Goal: Book appointment/travel/reservation

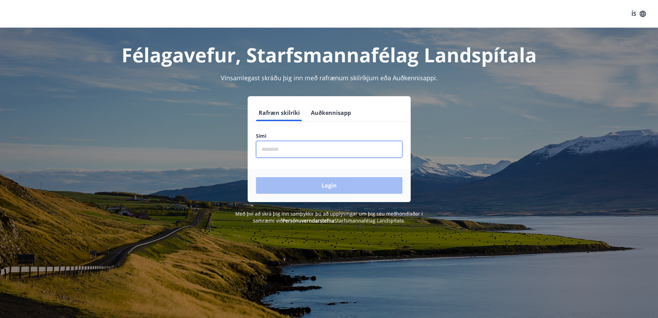
click at [261, 151] on input "phone" at bounding box center [329, 149] width 146 height 17
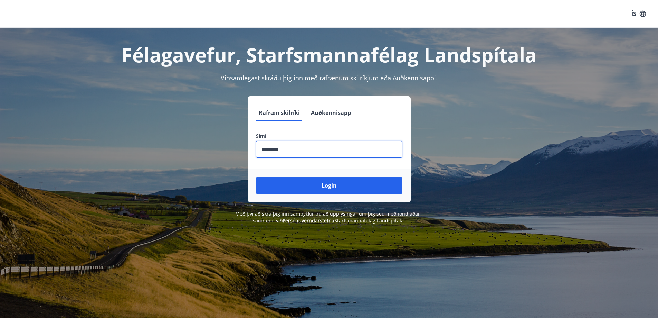
type input "********"
click at [256, 177] on button "Login" at bounding box center [329, 185] width 146 height 17
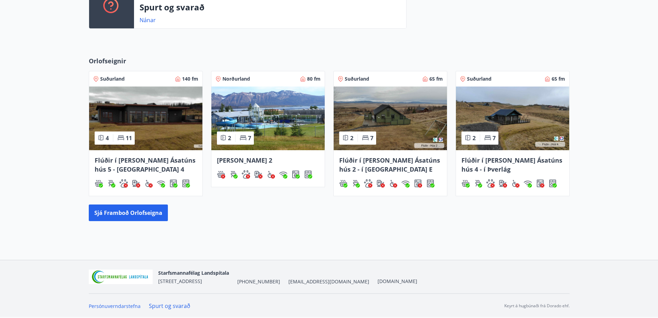
scroll to position [107, 0]
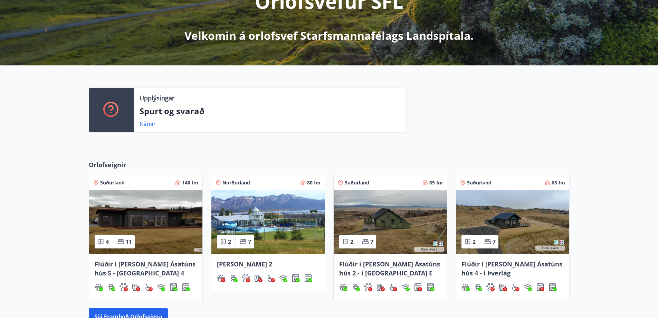
click at [272, 213] on img at bounding box center [267, 222] width 113 height 64
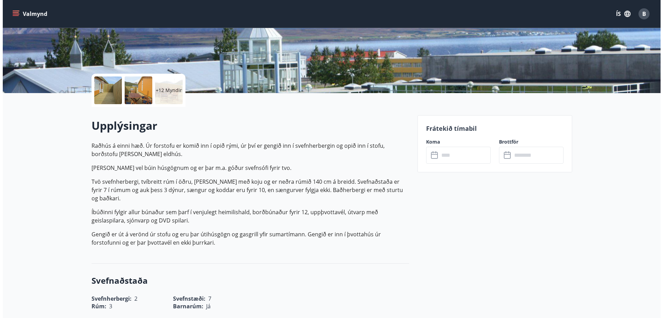
scroll to position [69, 0]
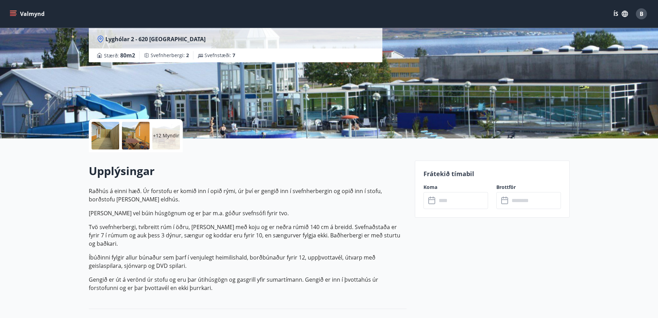
click at [167, 135] on p "+12 Myndir" at bounding box center [166, 135] width 26 height 7
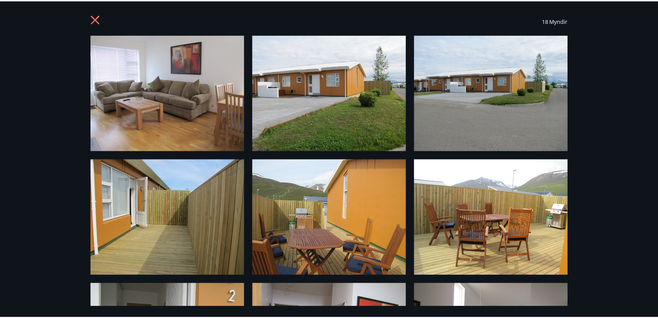
scroll to position [0, 0]
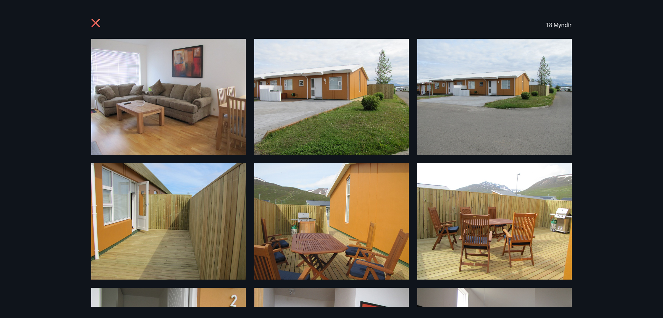
click at [93, 21] on icon at bounding box center [96, 23] width 11 height 11
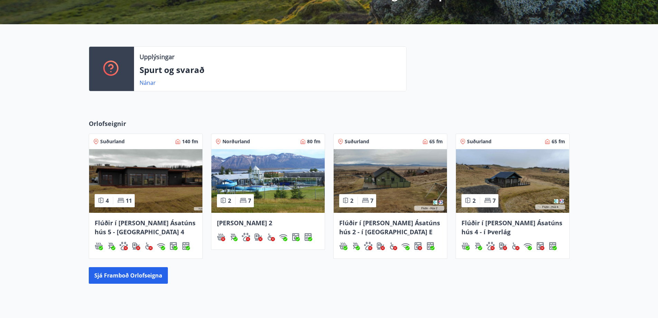
scroll to position [211, 0]
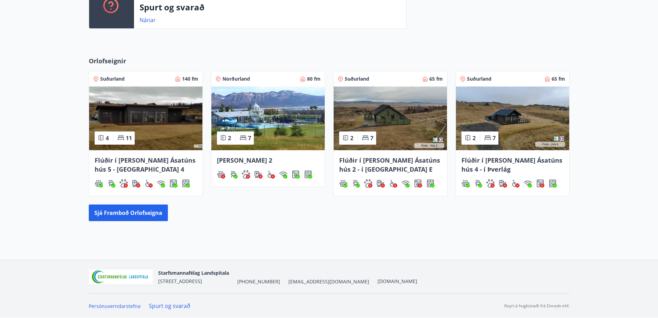
click at [392, 131] on img at bounding box center [390, 118] width 113 height 64
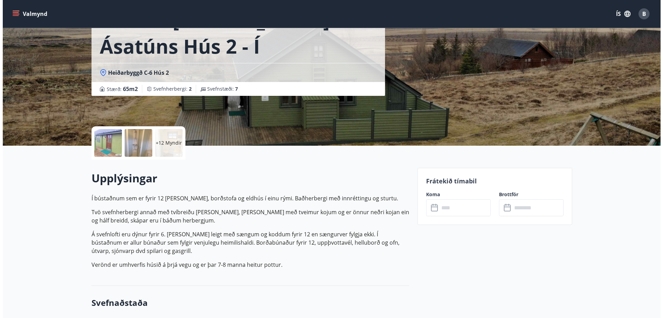
scroll to position [138, 0]
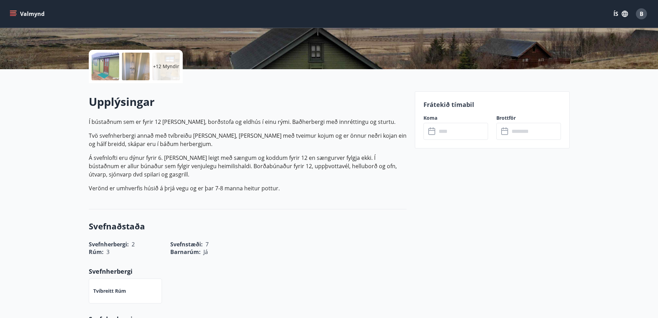
click at [172, 67] on p "+12 Myndir" at bounding box center [166, 66] width 26 height 7
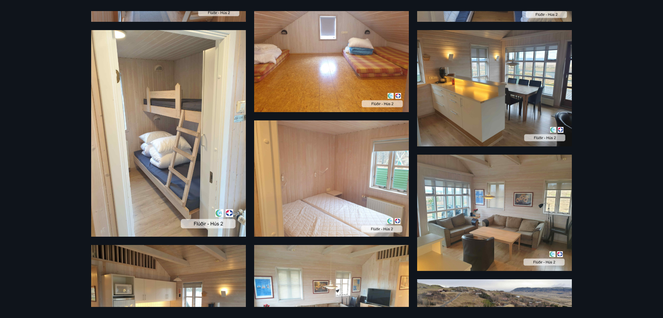
scroll to position [292, 0]
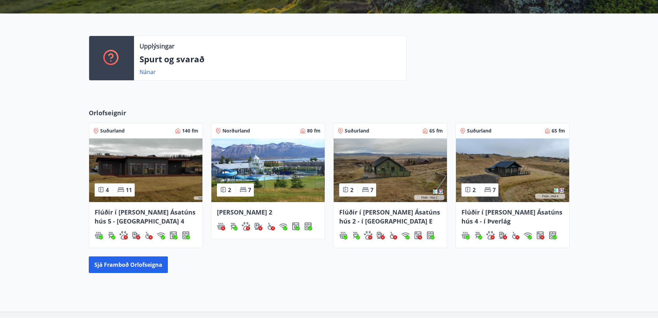
scroll to position [211, 0]
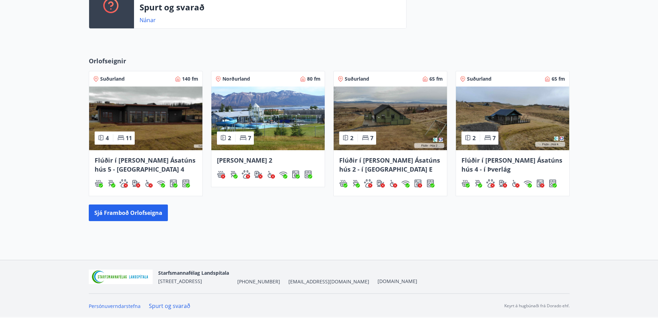
click at [506, 117] on img at bounding box center [512, 118] width 113 height 64
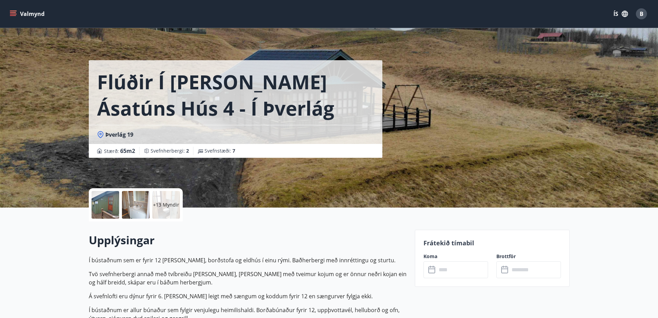
click at [165, 208] on div "+13 Myndir" at bounding box center [166, 205] width 28 height 28
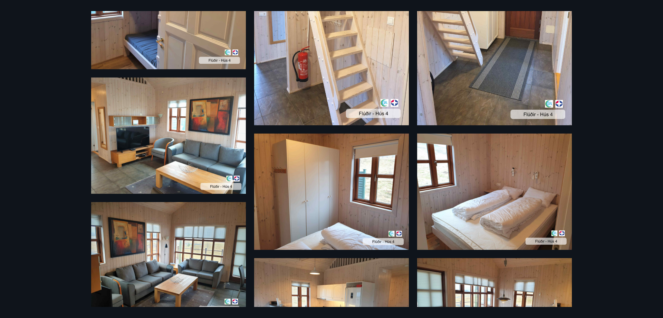
scroll to position [451, 0]
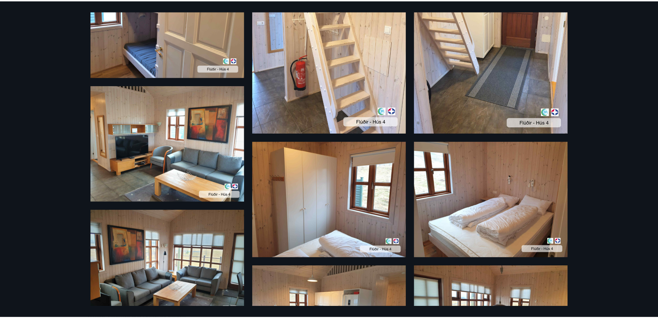
scroll to position [211, 0]
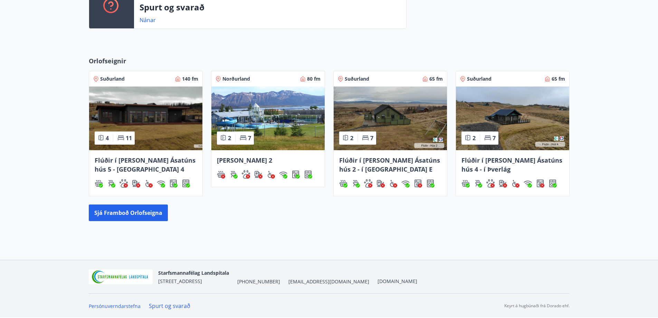
click at [165, 122] on img at bounding box center [145, 118] width 113 height 64
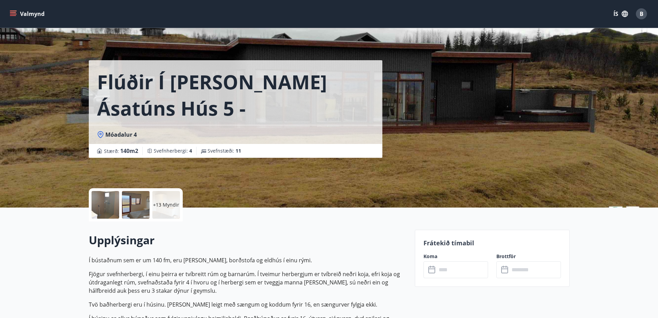
click at [167, 201] on p "+13 Myndir" at bounding box center [166, 204] width 26 height 7
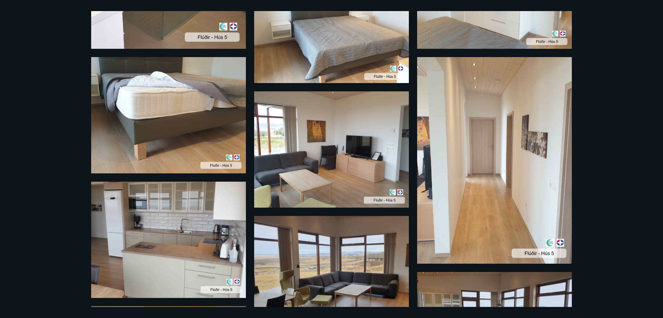
scroll to position [230, 0]
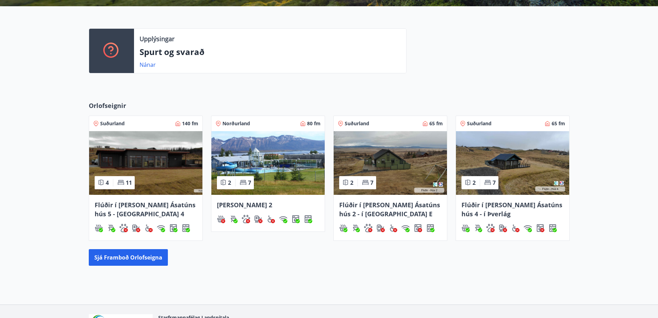
scroll to position [211, 0]
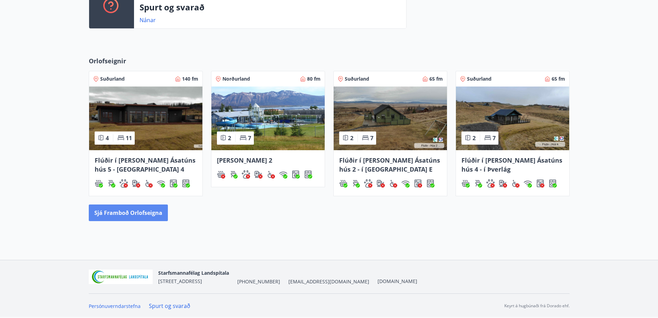
click at [102, 219] on button "Sjá framboð orlofseigna" at bounding box center [128, 212] width 79 height 17
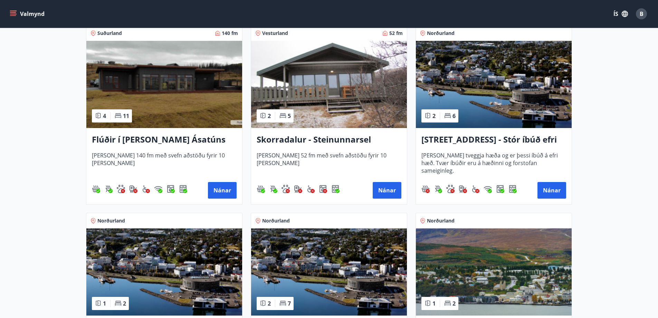
scroll to position [518, 0]
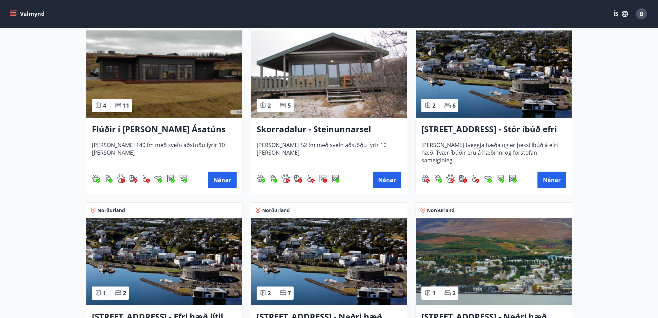
click at [328, 88] on img at bounding box center [329, 73] width 156 height 87
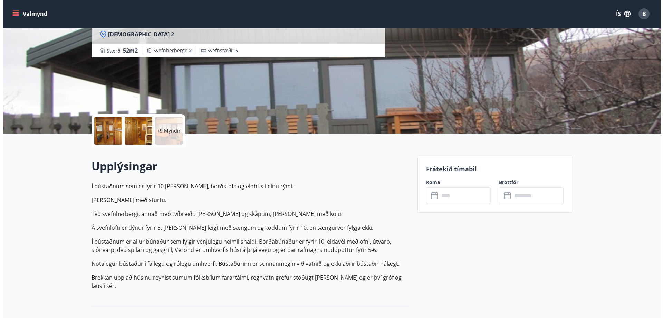
scroll to position [138, 0]
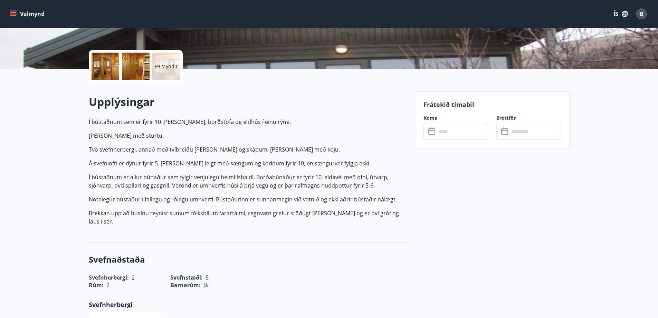
click at [168, 69] on p "+9 Myndir" at bounding box center [165, 66] width 23 height 7
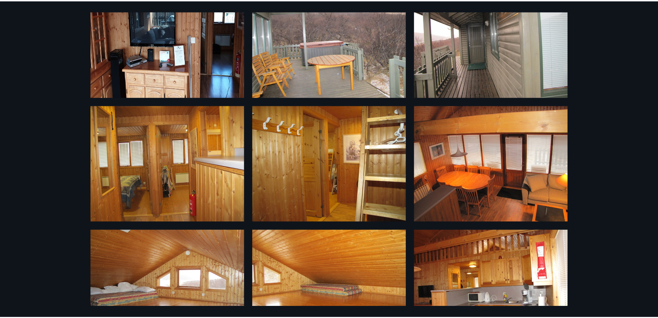
scroll to position [0, 0]
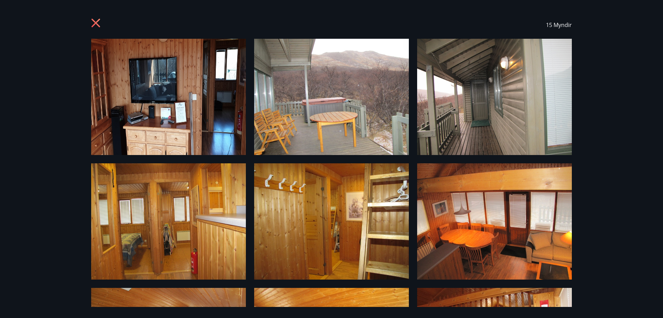
click at [92, 18] on div "15 Myndir" at bounding box center [331, 25] width 481 height 28
click at [98, 23] on icon at bounding box center [96, 23] width 11 height 11
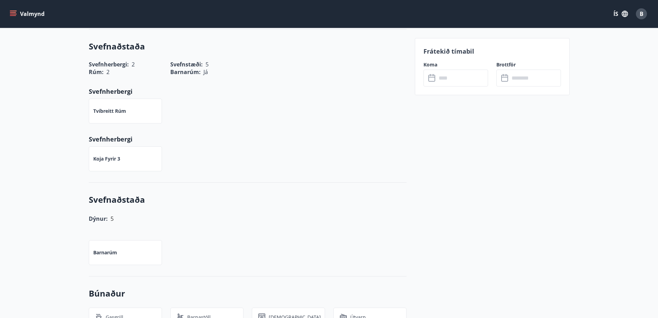
scroll to position [232, 0]
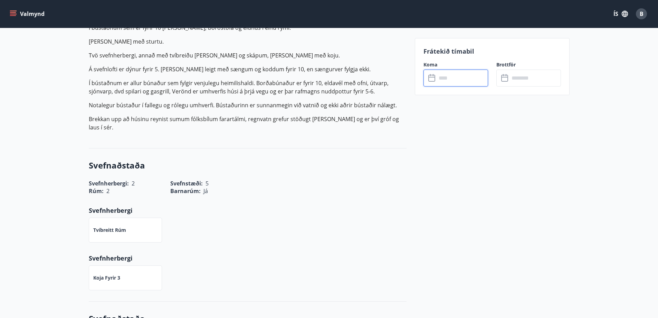
click at [462, 80] on input "text" at bounding box center [462, 77] width 51 height 17
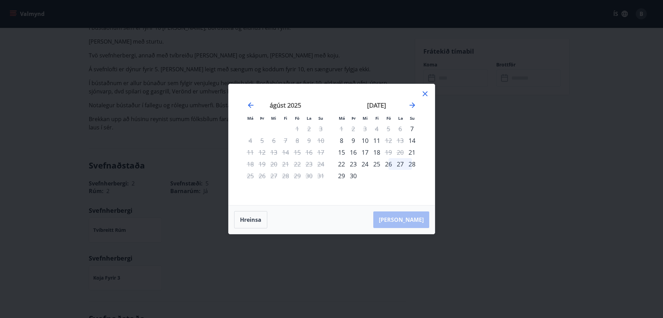
click at [425, 91] on icon at bounding box center [425, 93] width 8 height 8
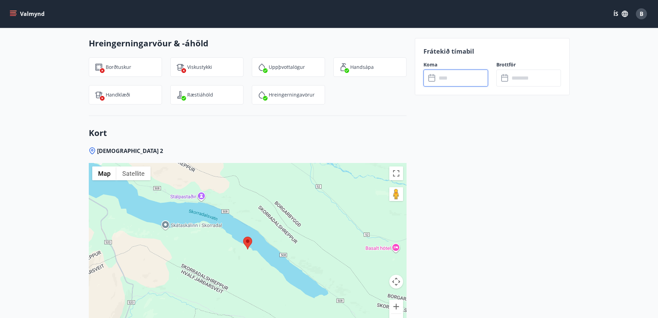
scroll to position [1027, 0]
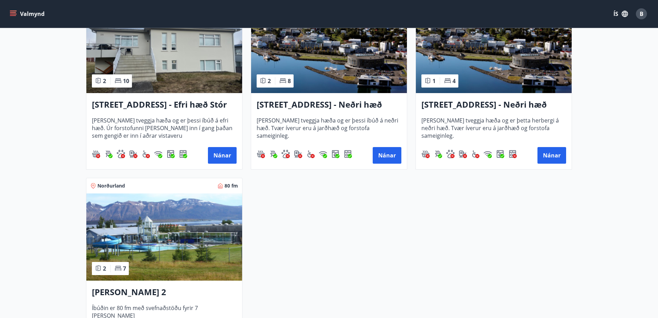
scroll to position [1036, 0]
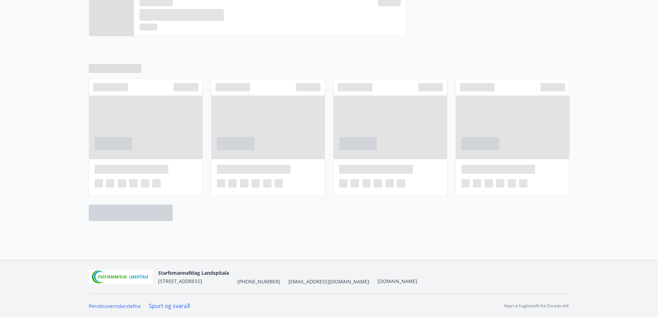
scroll to position [211, 0]
